Goal: Task Accomplishment & Management: Use online tool/utility

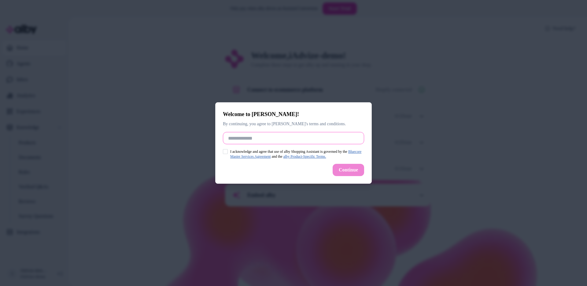
click at [274, 138] on input "Full Name" at bounding box center [293, 138] width 141 height 12
type input "*****"
click at [225, 150] on button "I acknowledge and agree that use of alby Shopping Assistant is governed by the …" at bounding box center [225, 151] width 5 height 5
click at [341, 168] on button "Continue" at bounding box center [349, 170] width 32 height 12
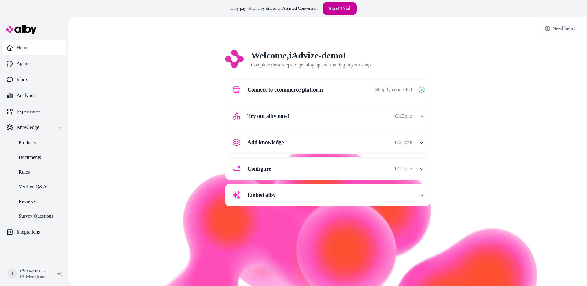
click at [331, 11] on link "Start Trial" at bounding box center [340, 8] width 34 height 12
click at [21, 46] on p "Home" at bounding box center [23, 47] width 12 height 7
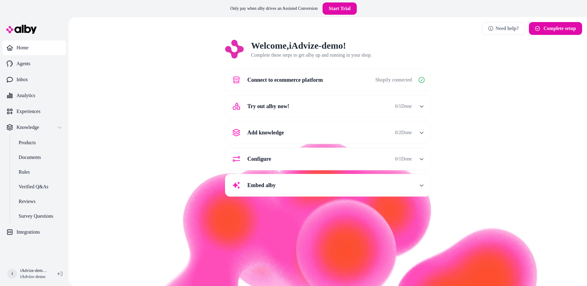
click at [284, 133] on div "Add knowledge 0 / 2 Done" at bounding box center [320, 132] width 183 height 15
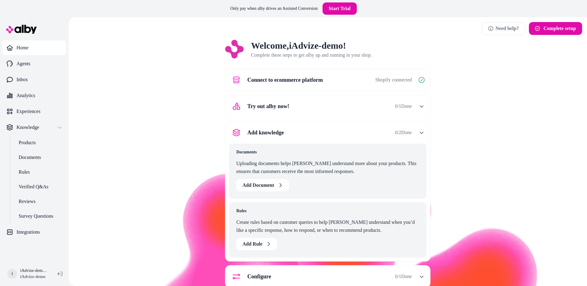
click at [284, 133] on div "Add knowledge 0 / 2 Done" at bounding box center [320, 132] width 183 height 15
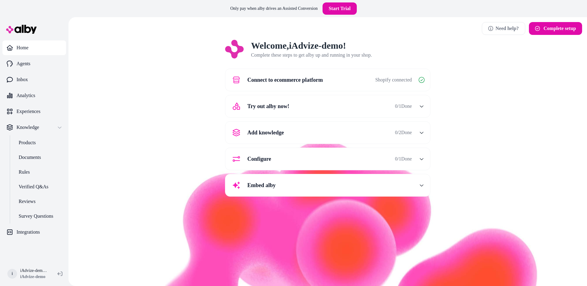
click at [284, 133] on div "Add knowledge 0 / 2 Done" at bounding box center [320, 132] width 183 height 15
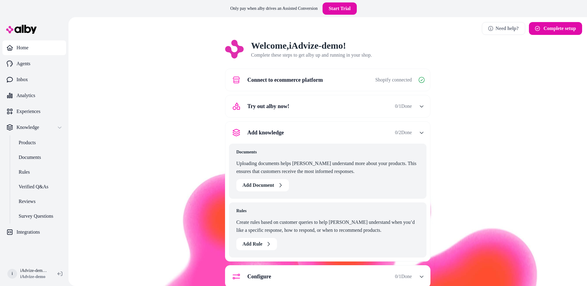
click at [422, 106] on icon "button" at bounding box center [422, 106] width 4 height 4
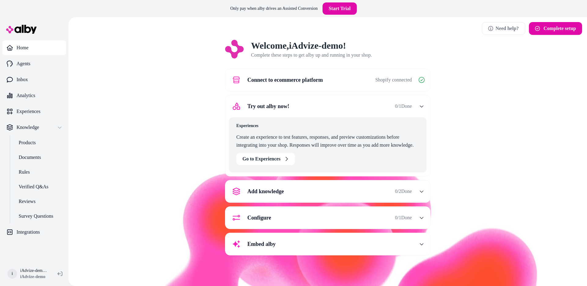
click at [422, 242] on icon "button" at bounding box center [422, 244] width 4 height 4
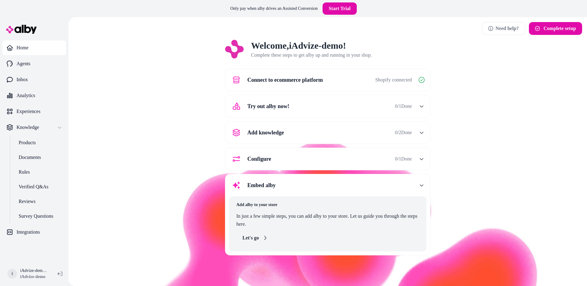
click at [254, 236] on button "Let's go" at bounding box center [254, 238] width 37 height 12
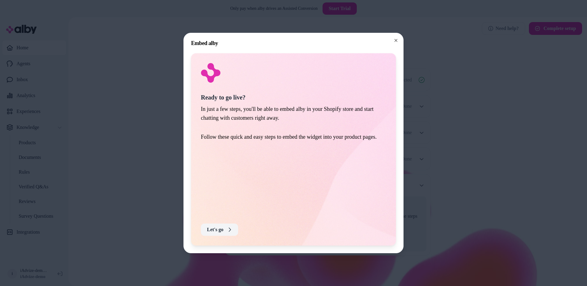
click at [217, 228] on button "Let's go" at bounding box center [219, 229] width 37 height 12
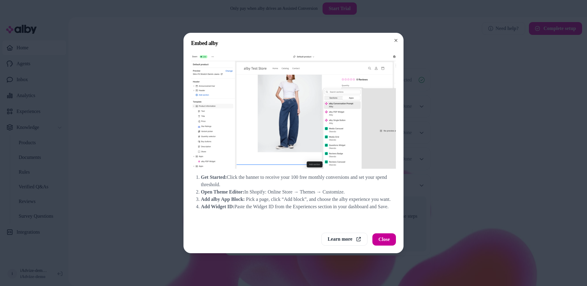
click at [386, 238] on button "Close" at bounding box center [385, 239] width 24 height 12
